Goal: Information Seeking & Learning: Learn about a topic

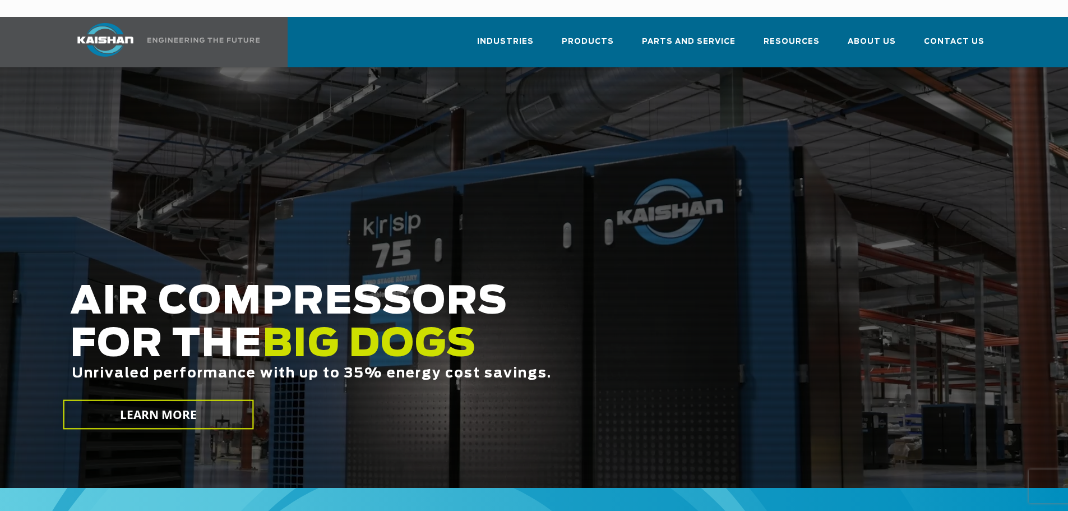
click at [574, 80] on div at bounding box center [534, 277] width 1068 height 421
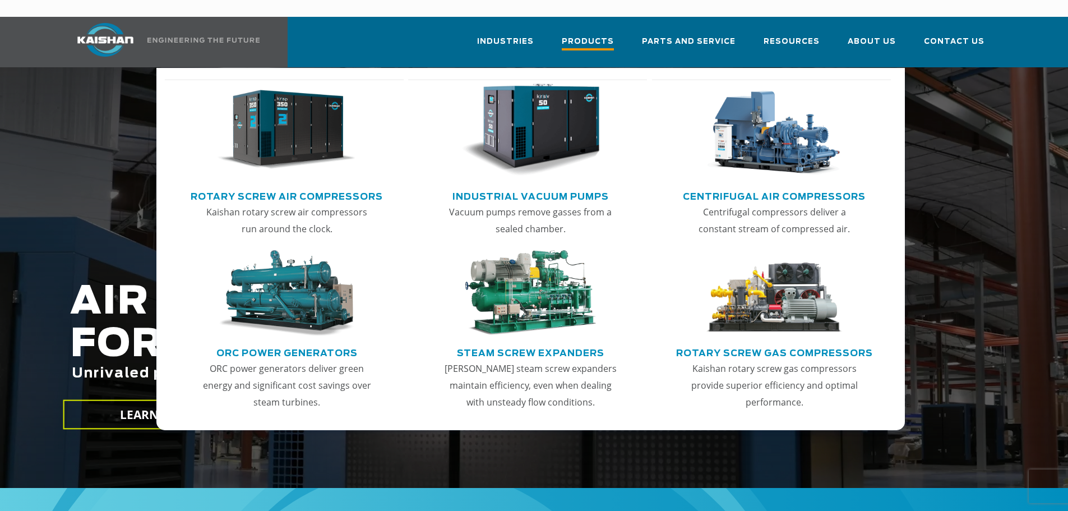
click at [588, 35] on span "Products" at bounding box center [588, 42] width 52 height 15
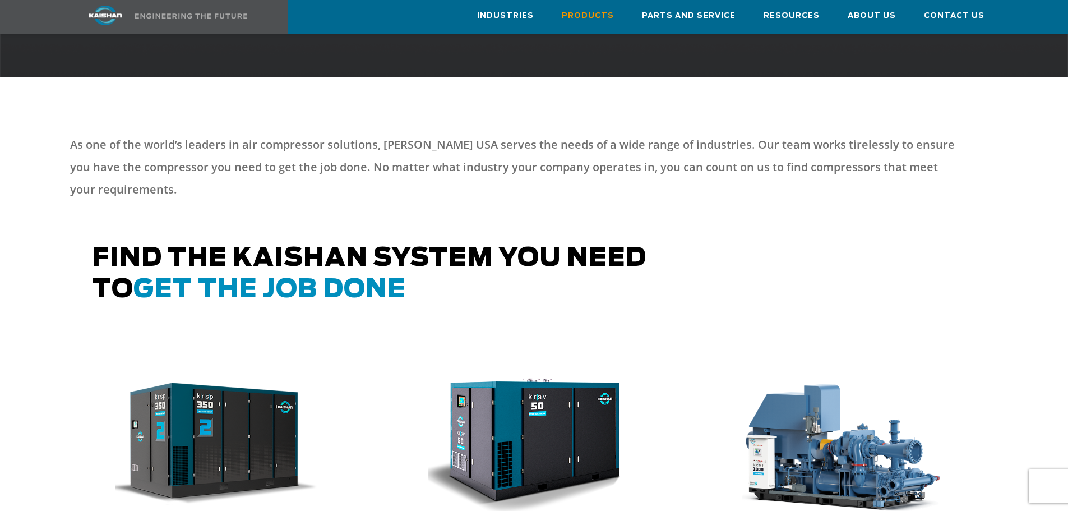
scroll to position [505, 0]
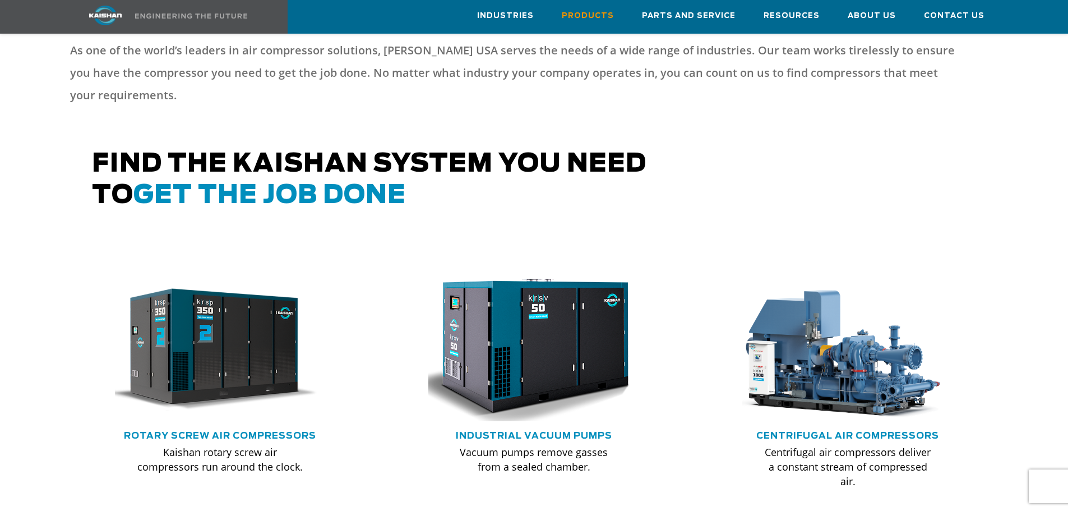
click at [506, 329] on img at bounding box center [526, 349] width 232 height 156
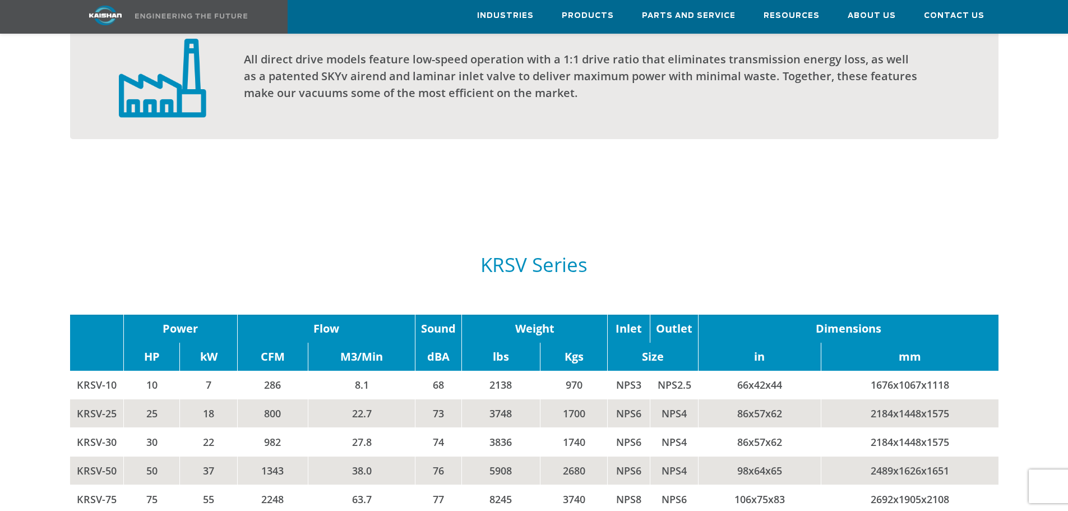
scroll to position [1178, 0]
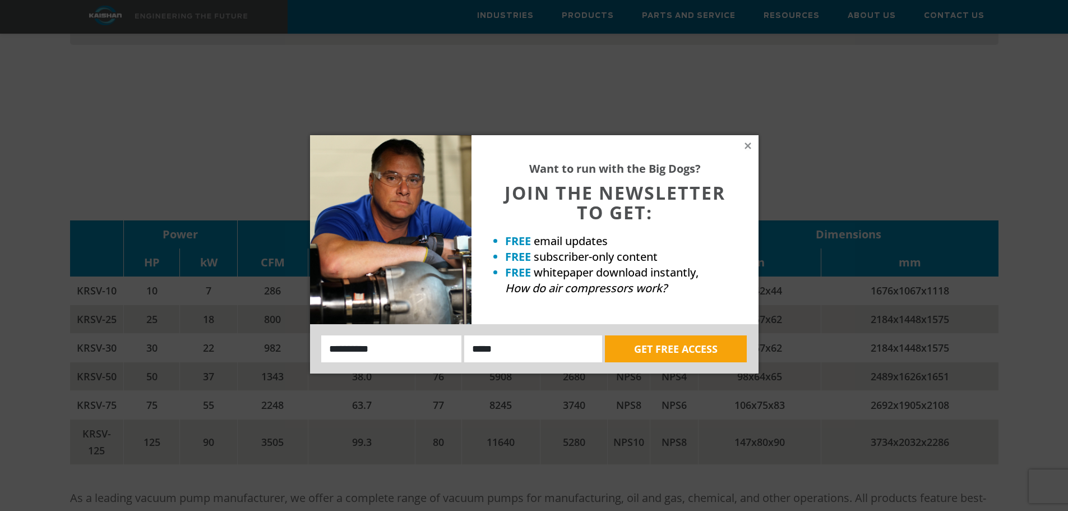
click at [814, 109] on div "Want to run with the Big Dogs? JOIN THE NEWSLETTER TO GET: FREE email updates F…" at bounding box center [534, 255] width 1068 height 511
